Goal: Information Seeking & Learning: Learn about a topic

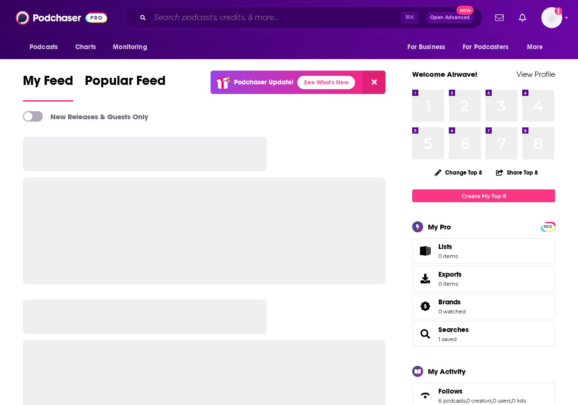
click at [320, 20] on input "Search podcasts, credits, & more..." at bounding box center [275, 17] width 251 height 15
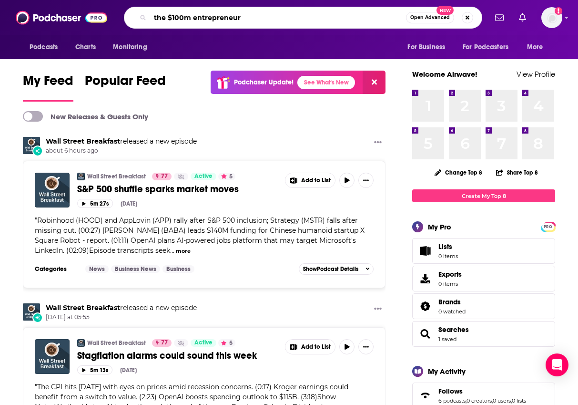
type input "the $100m entrepreneur"
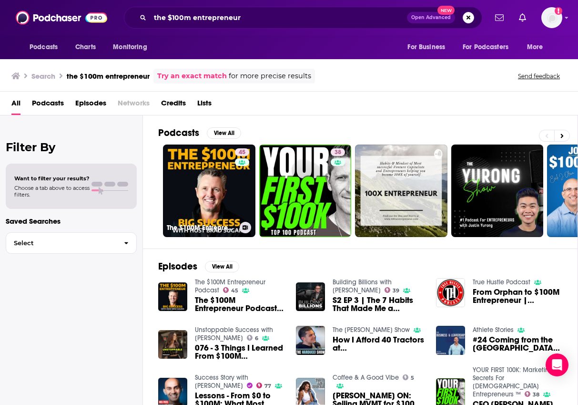
click at [213, 171] on link "45 The $100M Entrepreneur Podcast" at bounding box center [209, 190] width 93 height 93
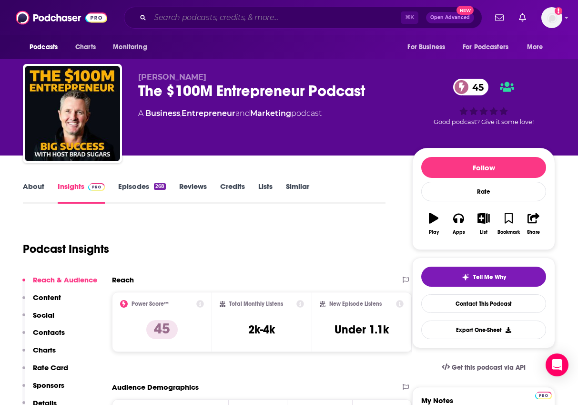
click at [219, 17] on input "Search podcasts, credits, & more..." at bounding box center [275, 17] width 251 height 15
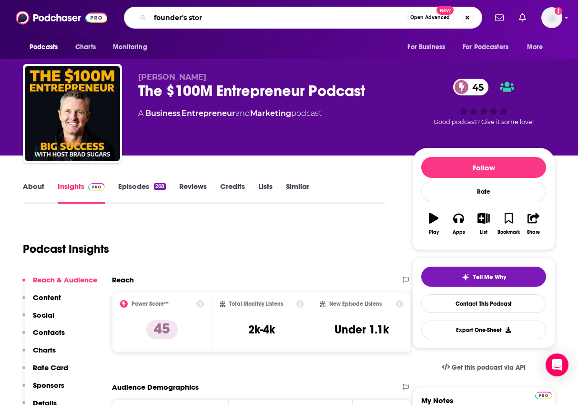
type input "founder's story"
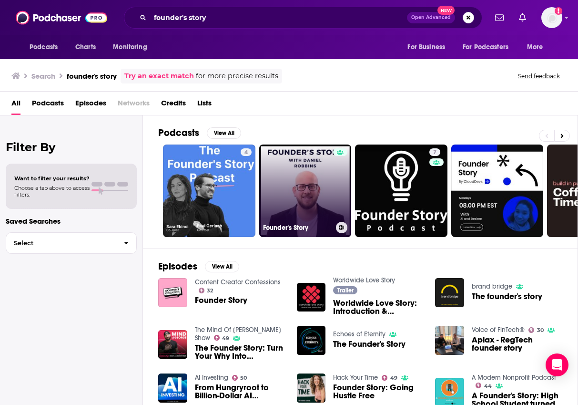
click at [279, 179] on link "Founder's Story" at bounding box center [305, 190] width 93 height 93
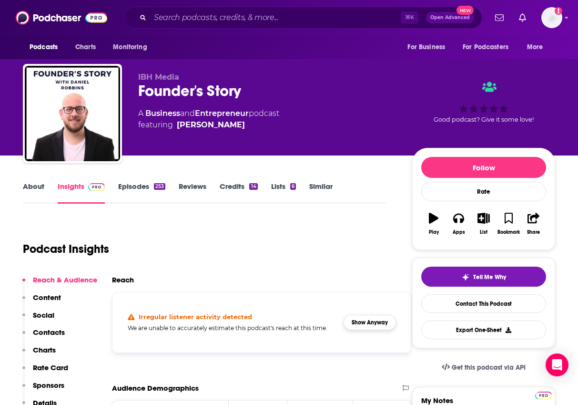
click at [354, 325] on button "Show Anyway" at bounding box center [370, 322] width 52 height 15
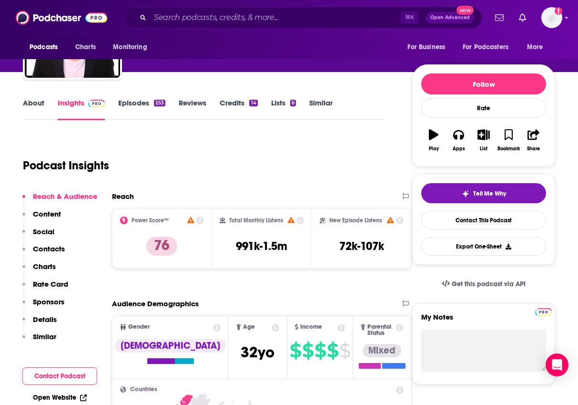
scroll to position [79, 0]
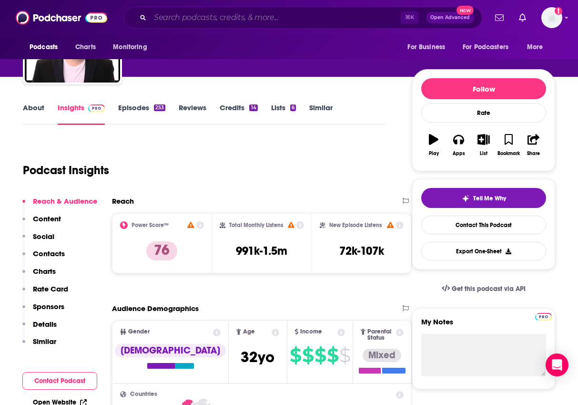
click at [275, 14] on input "Search podcasts, credits, & more..." at bounding box center [275, 17] width 251 height 15
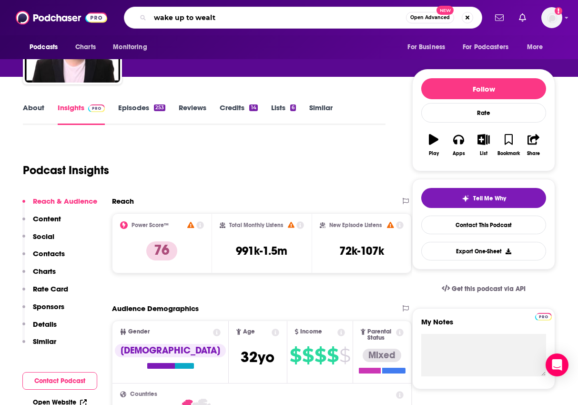
type input "wake up to wealth"
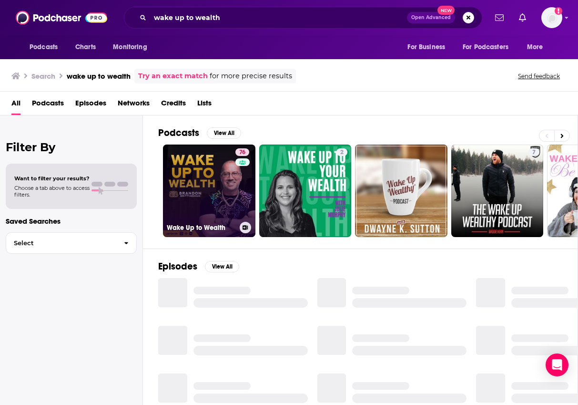
click at [217, 178] on link "76 Wake Up to Wealth" at bounding box center [209, 190] width 93 height 93
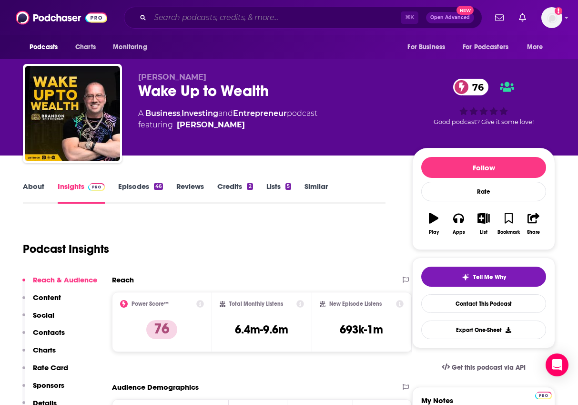
click at [214, 13] on input "Search podcasts, credits, & more..." at bounding box center [275, 17] width 251 height 15
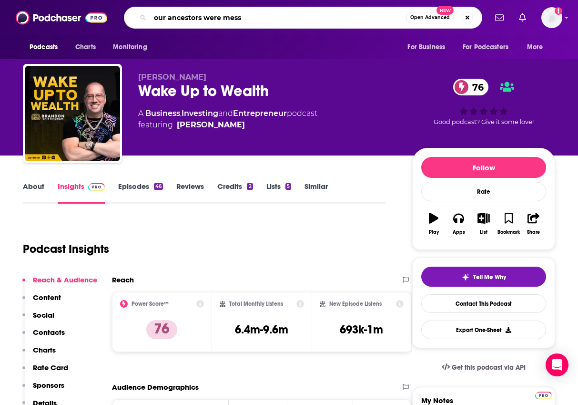
type input "our ancestors were messy"
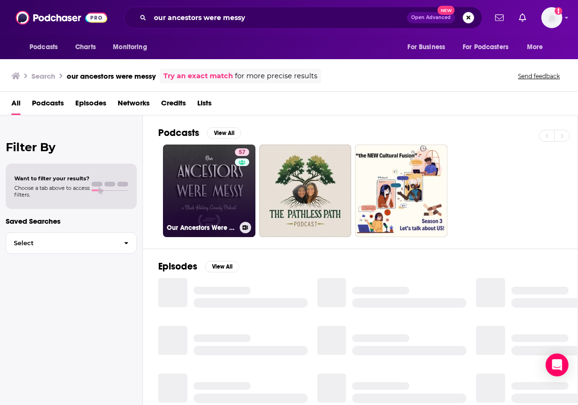
click at [220, 192] on link "57 Our Ancestors Were Messy" at bounding box center [209, 190] width 93 height 93
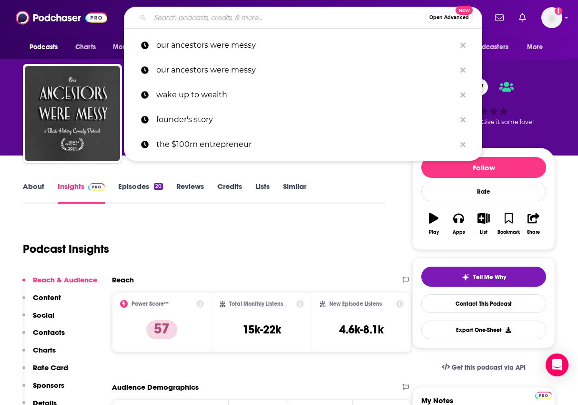
click at [177, 16] on input "Search podcasts, credits, & more..." at bounding box center [287, 17] width 275 height 15
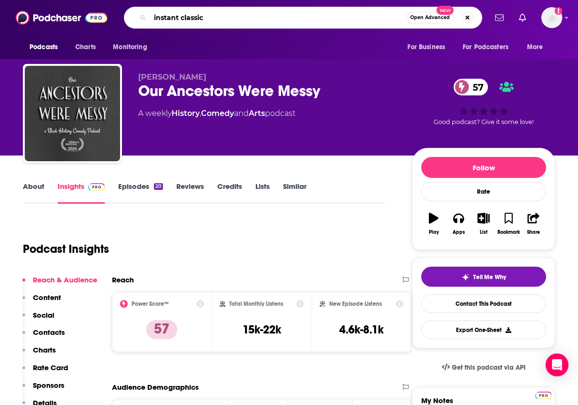
type input "instant classics"
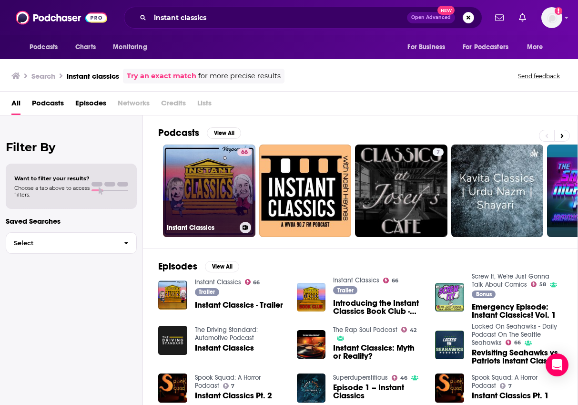
click at [220, 182] on link "66 Instant Classics" at bounding box center [209, 190] width 93 height 93
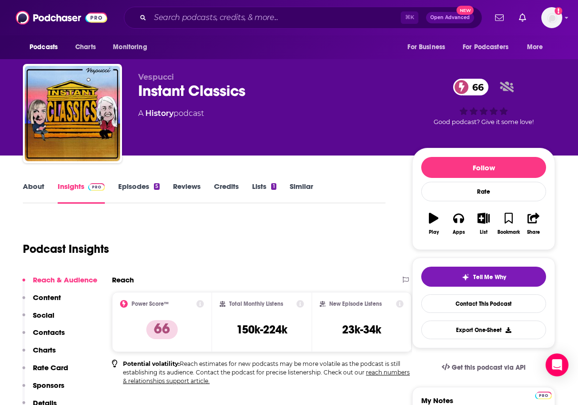
click at [155, 244] on div "Podcast Insights" at bounding box center [200, 243] width 355 height 49
